Goal: Information Seeking & Learning: Learn about a topic

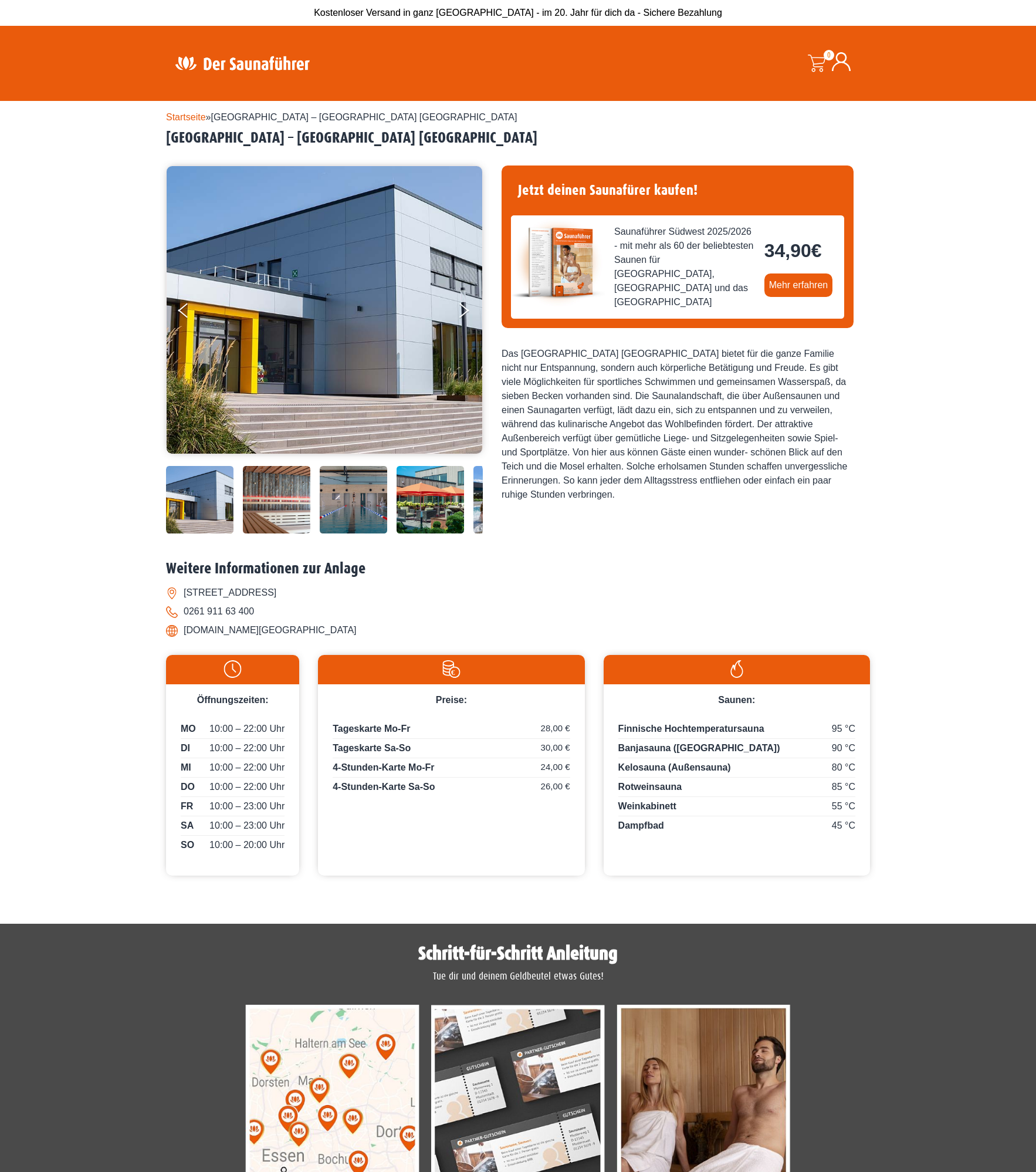
click at [173, 116] on link "Startseite" at bounding box center [186, 117] width 40 height 10
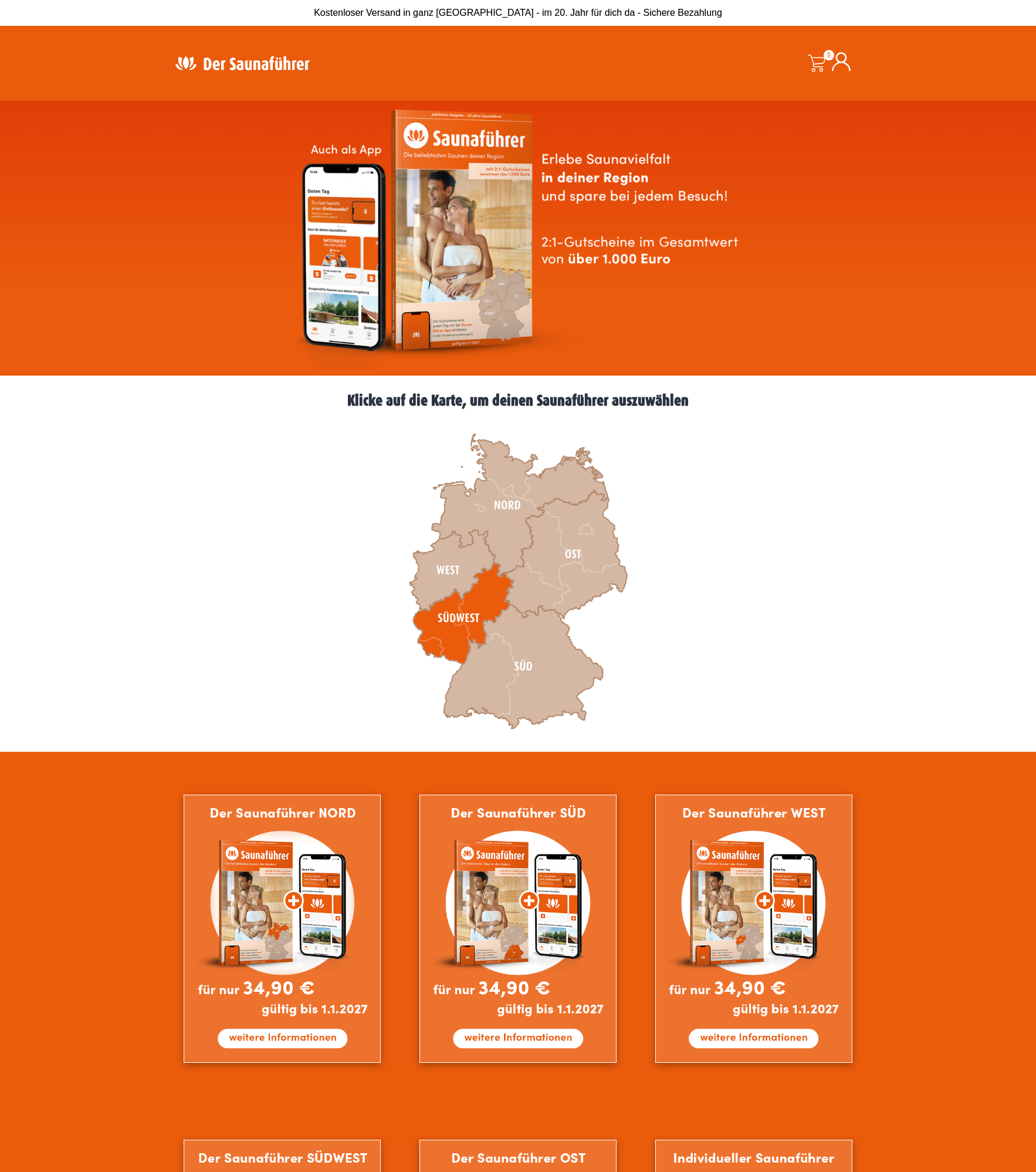
click at [467, 614] on icon at bounding box center [464, 614] width 100 height 101
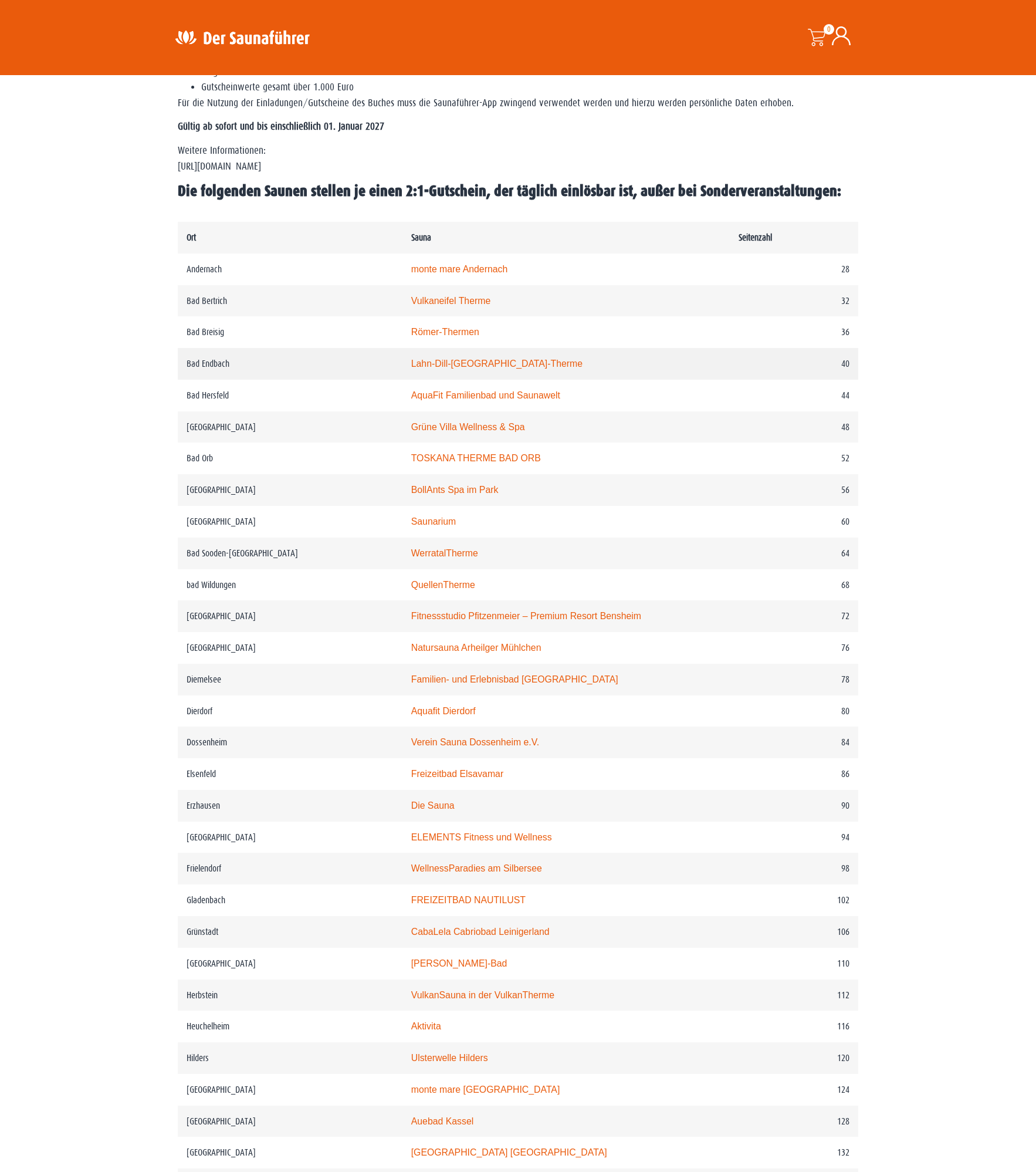
scroll to position [66, 0]
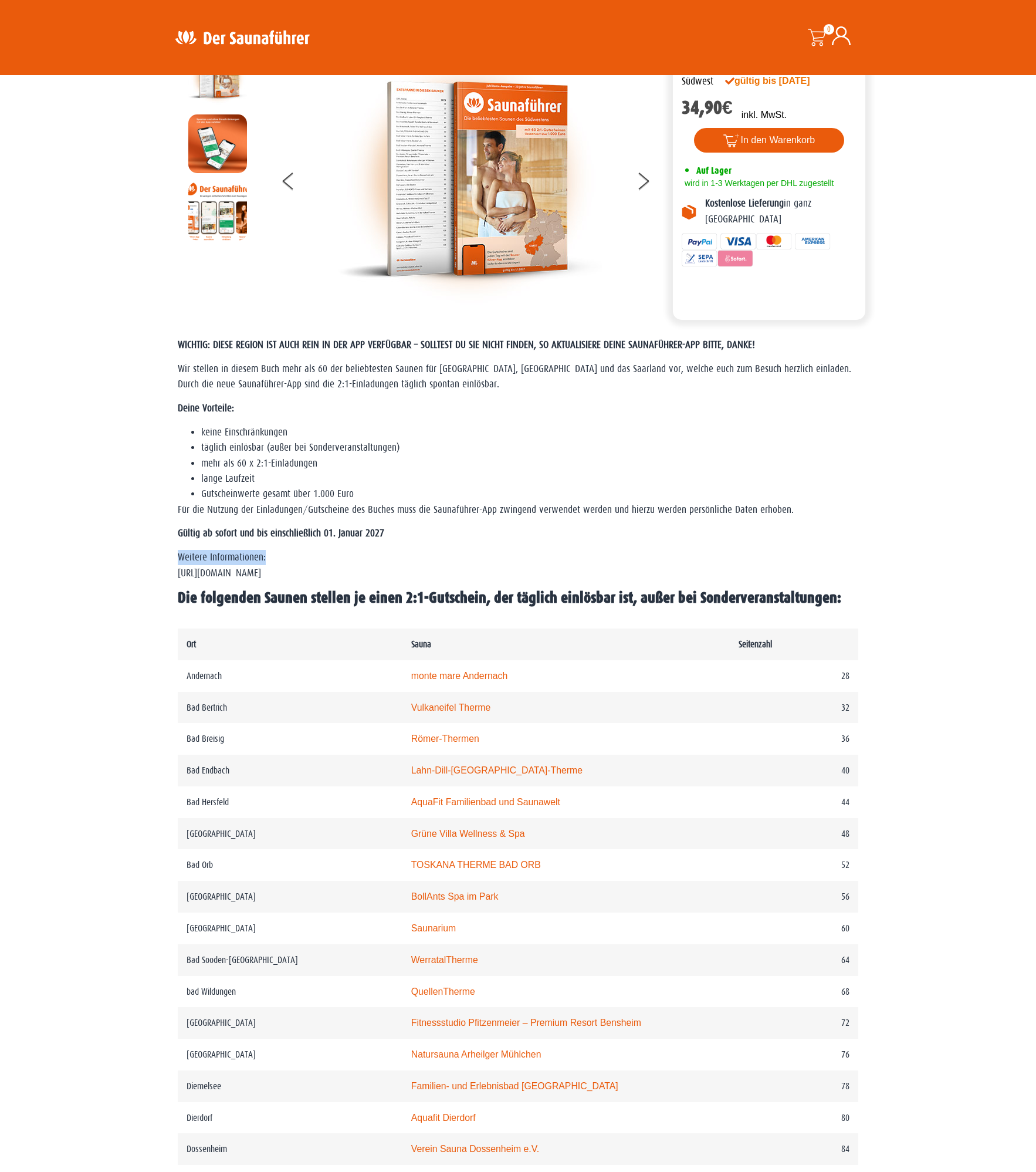
drag, startPoint x: 420, startPoint y: 544, endPoint x: 483, endPoint y: 550, distance: 63.3
click at [483, 550] on div "WICHTIG: DIESE REGION IST AUCH REIN IN DER APP VERFÜGBAR – SOLLTEST DU SIE NICH…" at bounding box center [518, 473] width 681 height 270
click at [483, 550] on p "Weitere Informationen: https://www.der-saunafuehrer.de/app" at bounding box center [518, 565] width 681 height 31
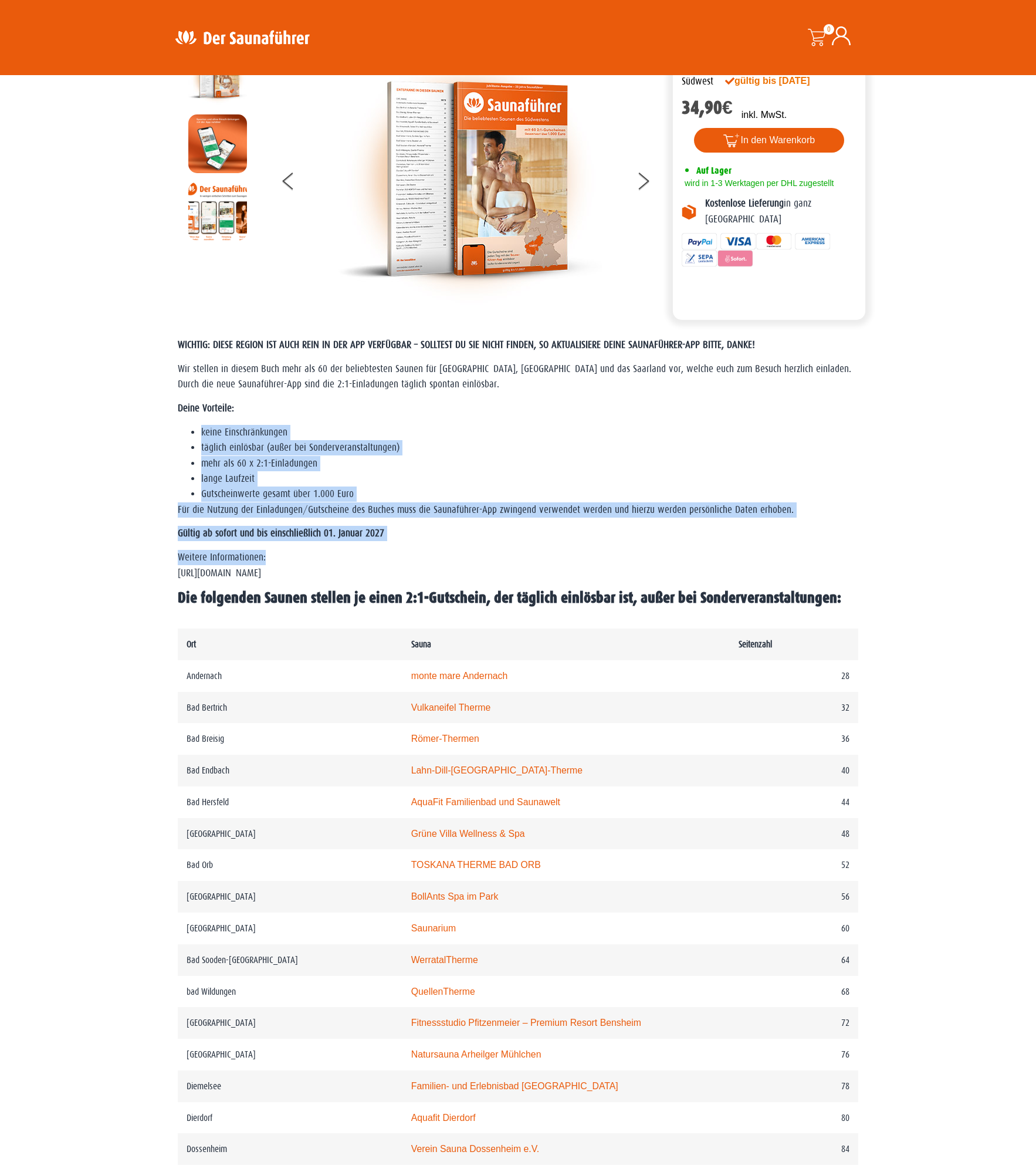
drag, startPoint x: 484, startPoint y: 557, endPoint x: 390, endPoint y: 410, distance: 174.5
click at [390, 410] on div "WICHTIG: DIESE REGION IST AUCH REIN IN DER APP VERFÜGBAR – SOLLTEST DU SIE NICH…" at bounding box center [518, 473] width 681 height 270
click at [390, 410] on p "Deine Vorteile:" at bounding box center [518, 408] width 681 height 15
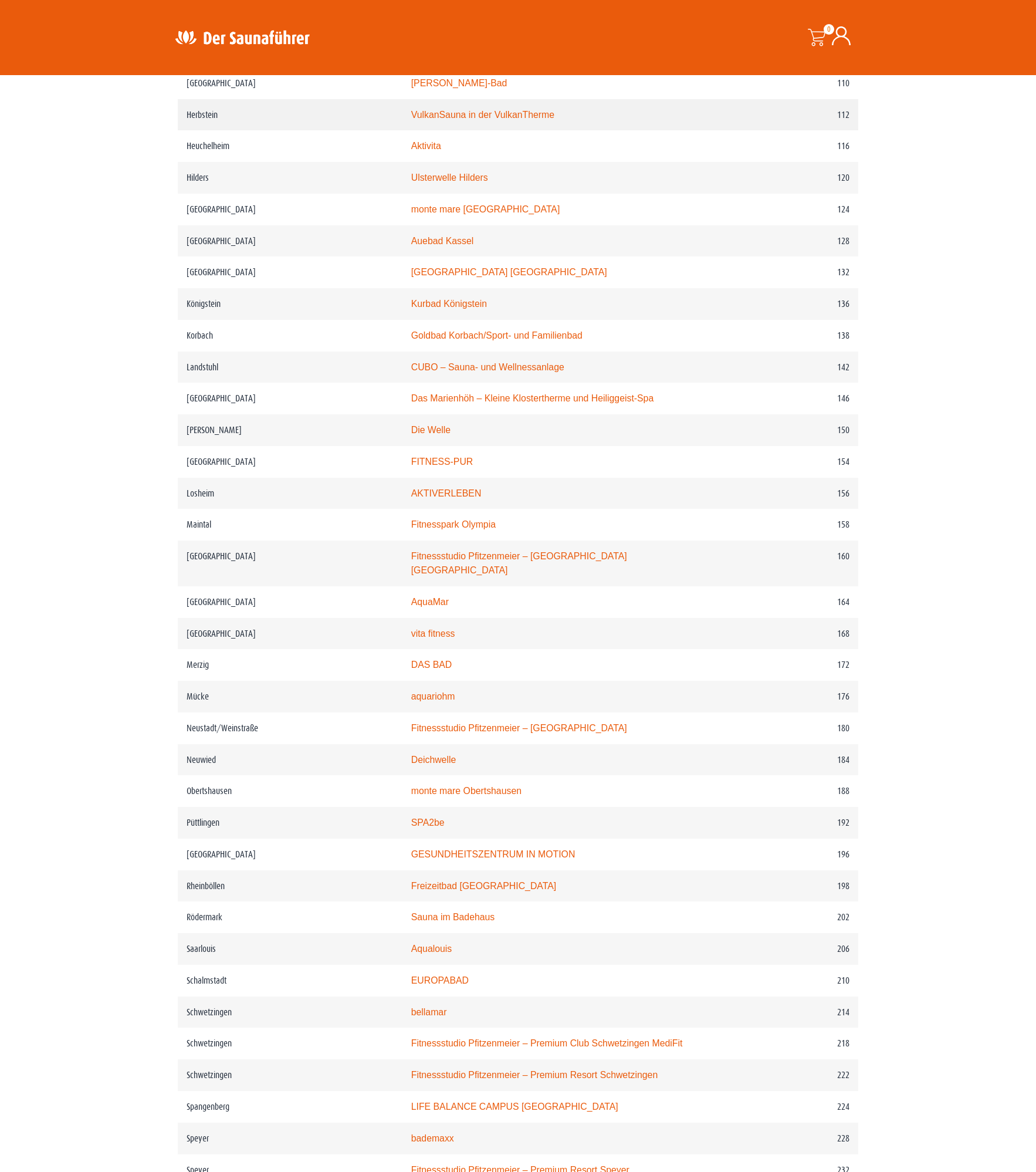
scroll to position [946, 0]
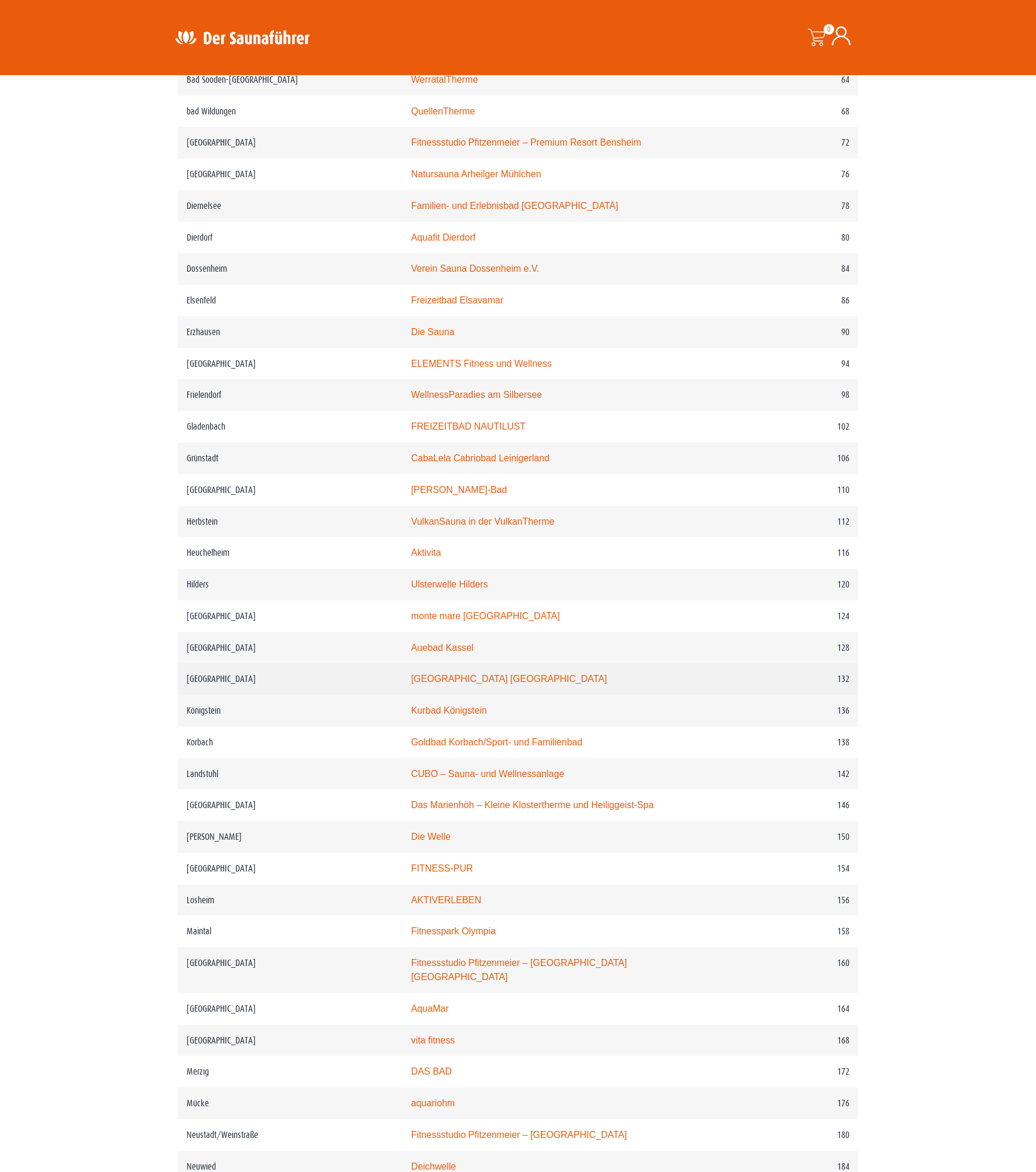
click at [469, 684] on link "Moselbad Koblenz" at bounding box center [509, 679] width 196 height 10
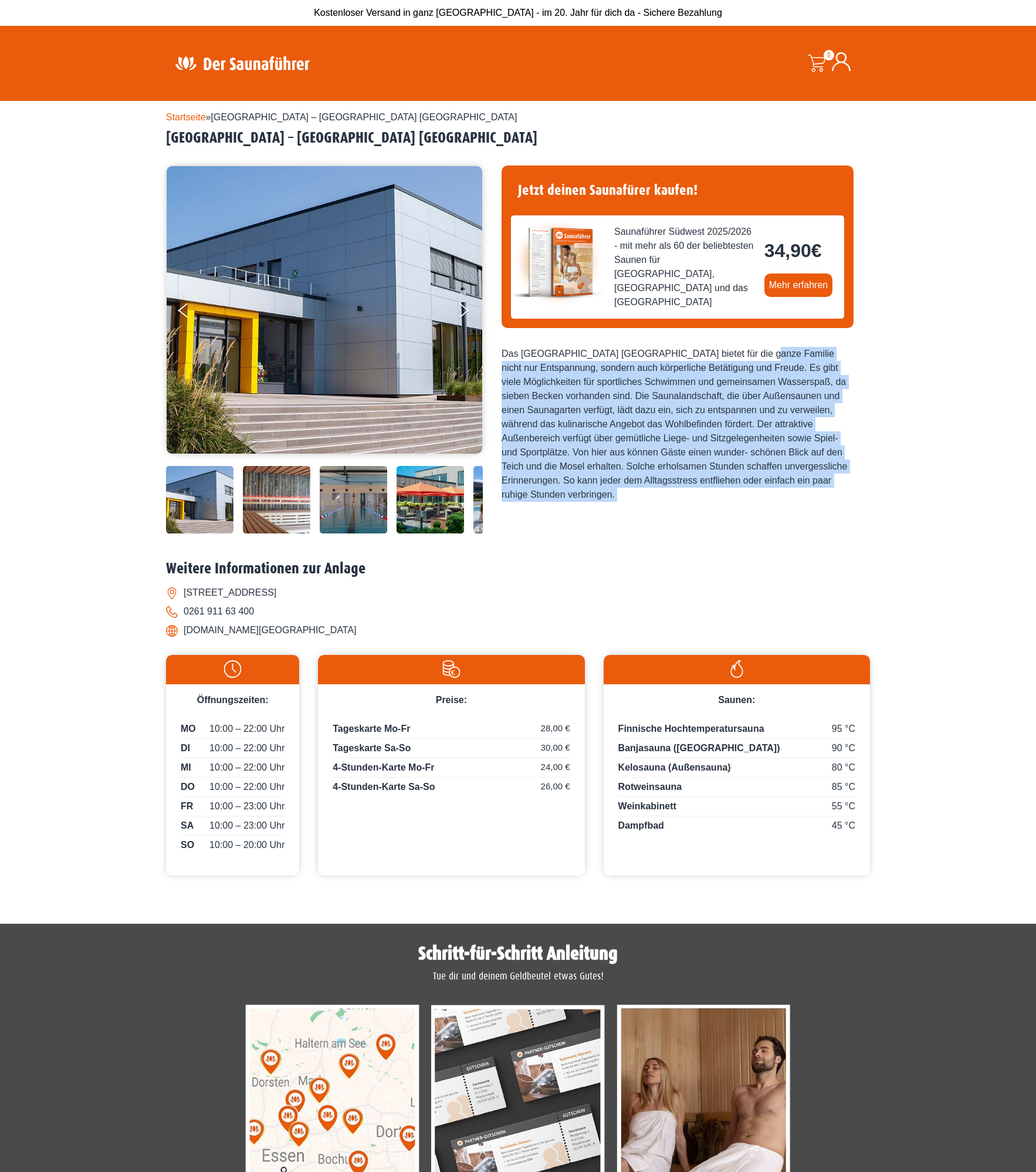
drag, startPoint x: 633, startPoint y: 343, endPoint x: 750, endPoint y: 541, distance: 230.0
click at [750, 541] on div "Startseite » Koblenz – Moselbad Koblenz Koblenz – Moselbad Koblenz" at bounding box center [518, 497] width 704 height 794
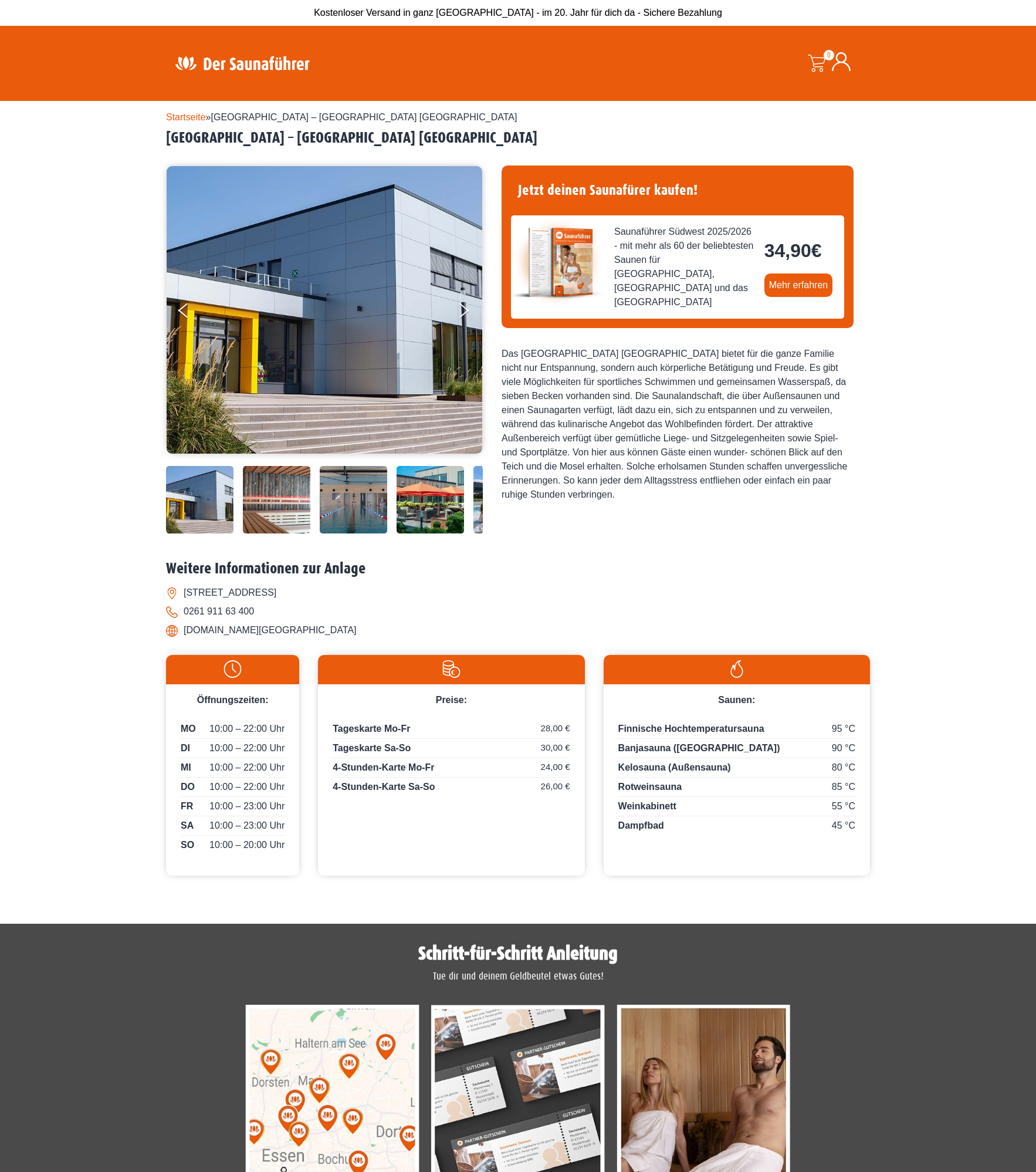
drag, startPoint x: 759, startPoint y: 542, endPoint x: 837, endPoint y: 473, distance: 104.1
click at [837, 473] on div "Startseite » Koblenz – Moselbad Koblenz Koblenz – Moselbad Koblenz" at bounding box center [518, 497] width 704 height 794
click at [838, 473] on div "Das [GEOGRAPHIC_DATA] [GEOGRAPHIC_DATA] bietet für die ganze Familie nicht nur …" at bounding box center [678, 424] width 352 height 155
